Goal: Information Seeking & Learning: Learn about a topic

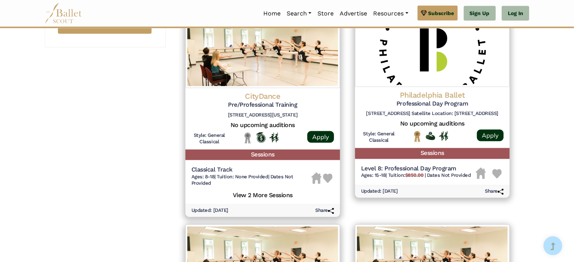
scroll to position [565, 0]
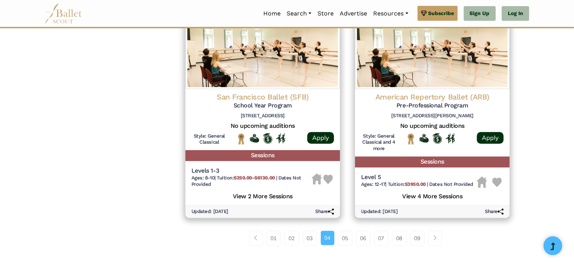
scroll to position [1103, 0]
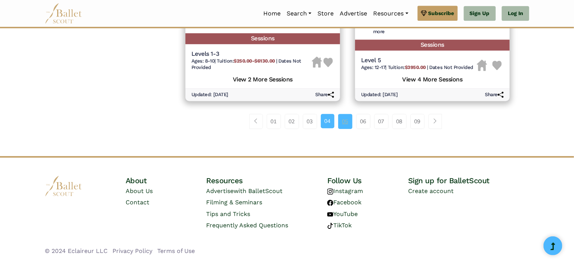
click at [352, 122] on link "05" at bounding box center [345, 121] width 14 height 15
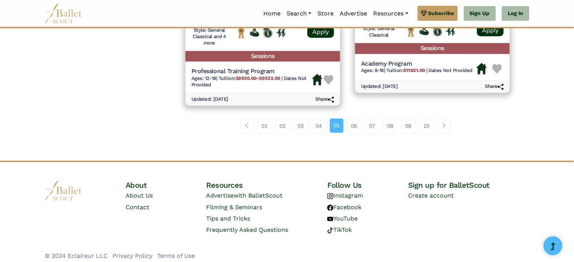
scroll to position [1080, 0]
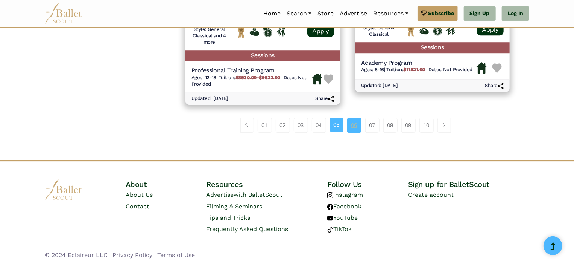
click at [355, 124] on link "06" at bounding box center [354, 124] width 14 height 15
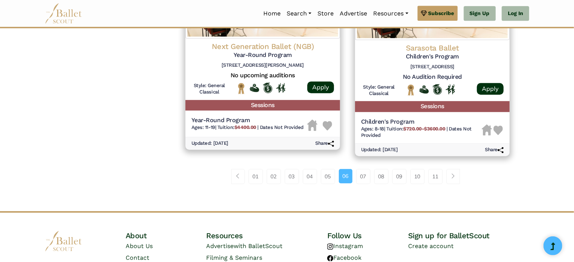
scroll to position [1036, 0]
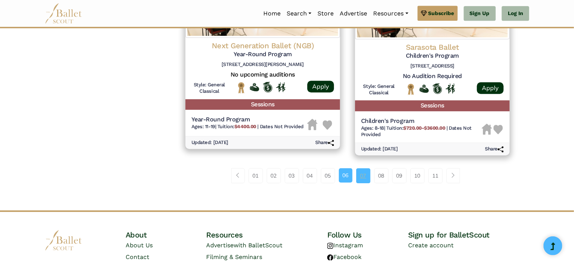
click at [366, 177] on link "07" at bounding box center [363, 175] width 14 height 15
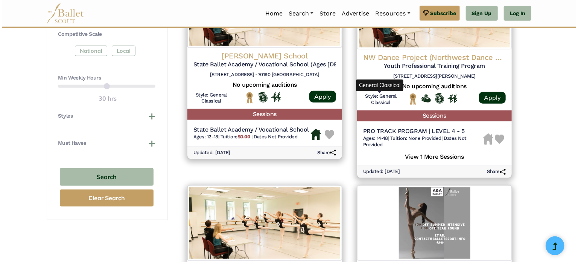
scroll to position [392, 0]
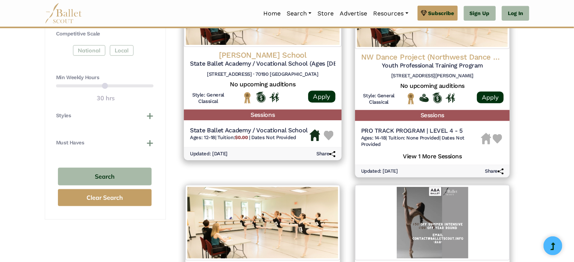
click at [288, 141] on div "State Ballet Academy / Vocational School Ages: 12-18 | Tuition: $0.00 | Dates N…" at bounding box center [249, 135] width 118 height 18
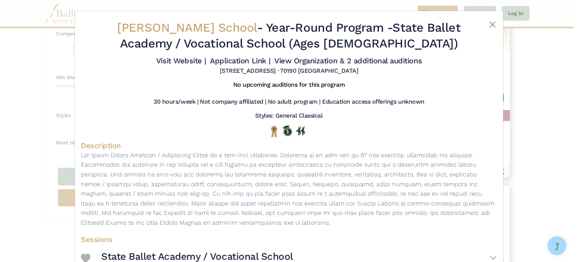
scroll to position [46, 0]
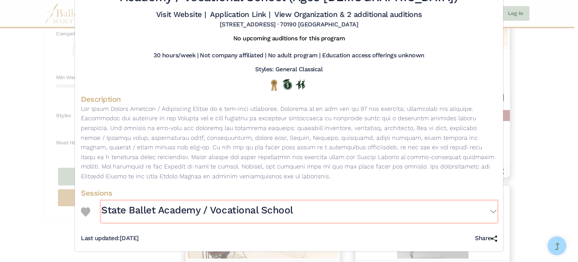
click at [270, 211] on h3 "State Ballet Academy / Vocational School" at bounding box center [197, 210] width 192 height 13
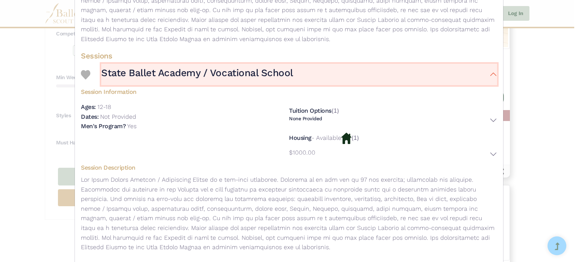
scroll to position [220, 0]
